Goal: Navigation & Orientation: Find specific page/section

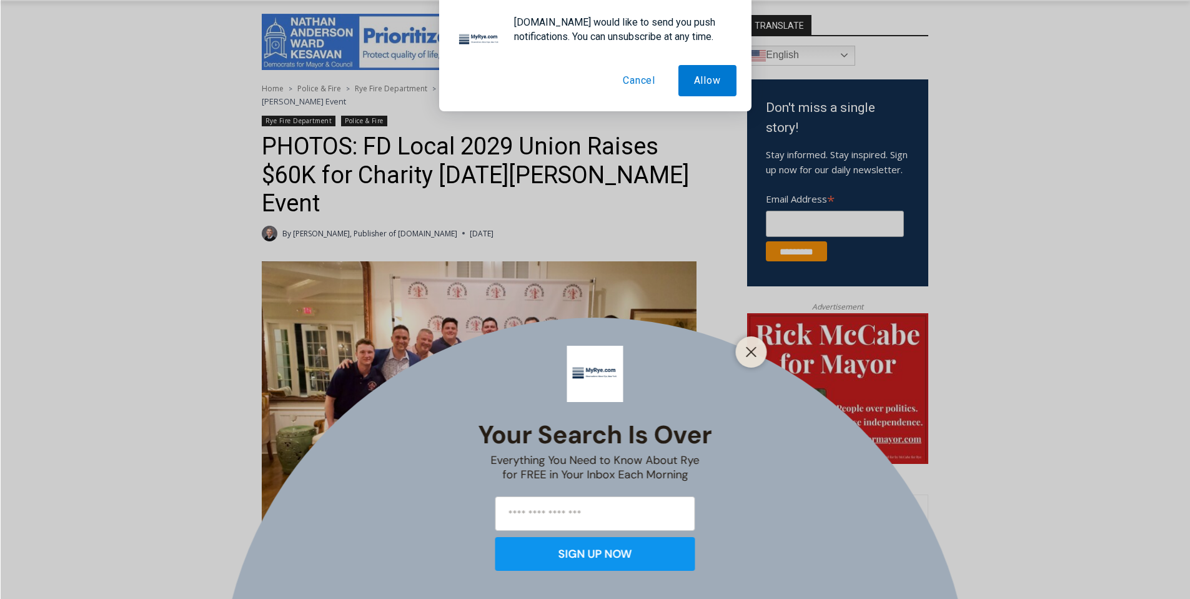
scroll to position [326, 0]
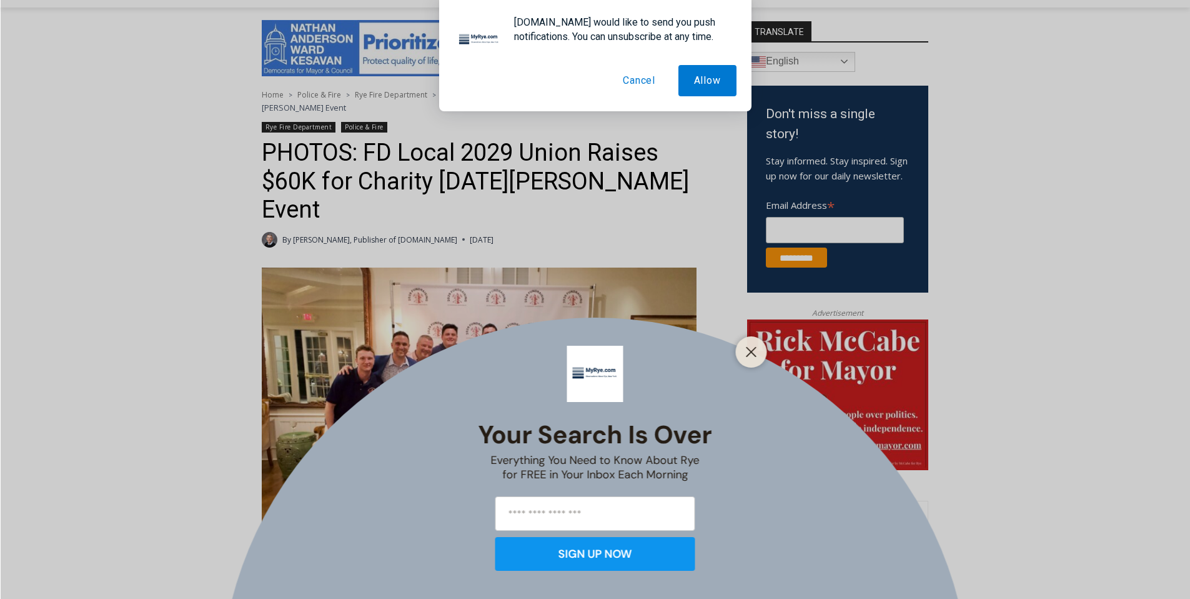
click at [740, 349] on div at bounding box center [751, 351] width 31 height 31
click at [752, 351] on line "Close" at bounding box center [751, 351] width 9 height 9
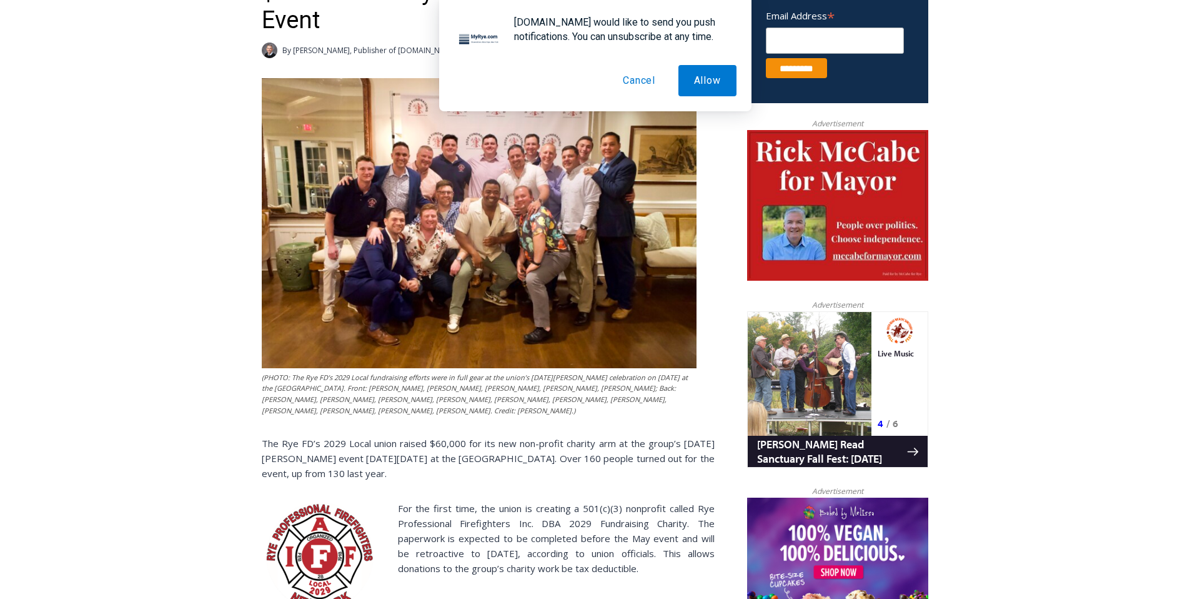
scroll to position [0, 0]
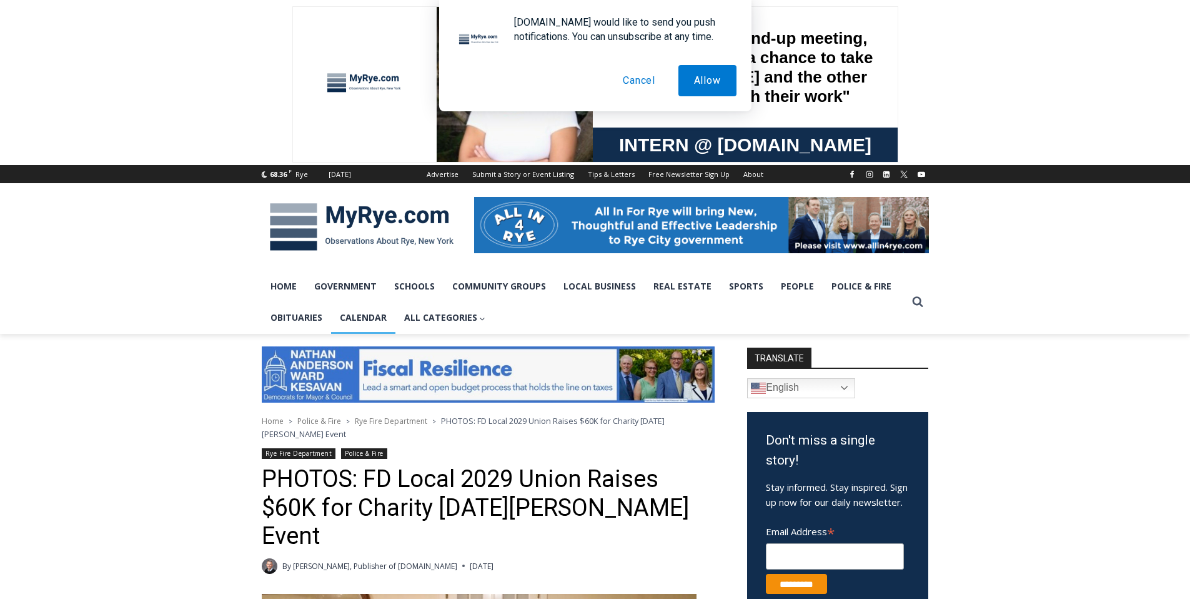
click at [377, 311] on link "Calendar" at bounding box center [363, 317] width 64 height 31
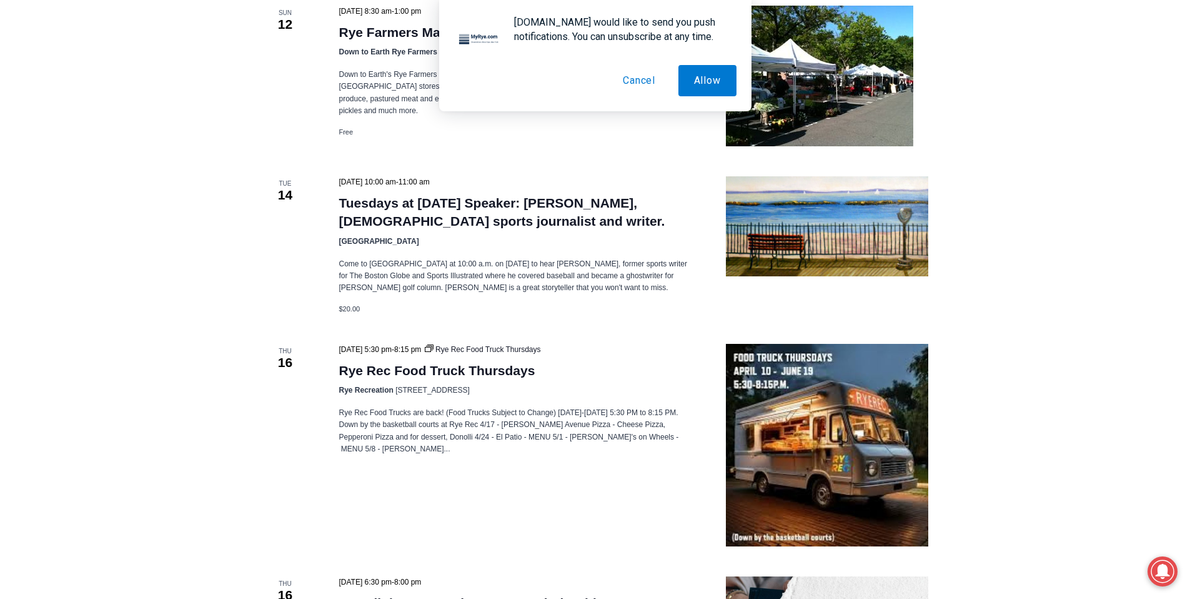
scroll to position [1777, 0]
